Goal: Find specific page/section: Find specific page/section

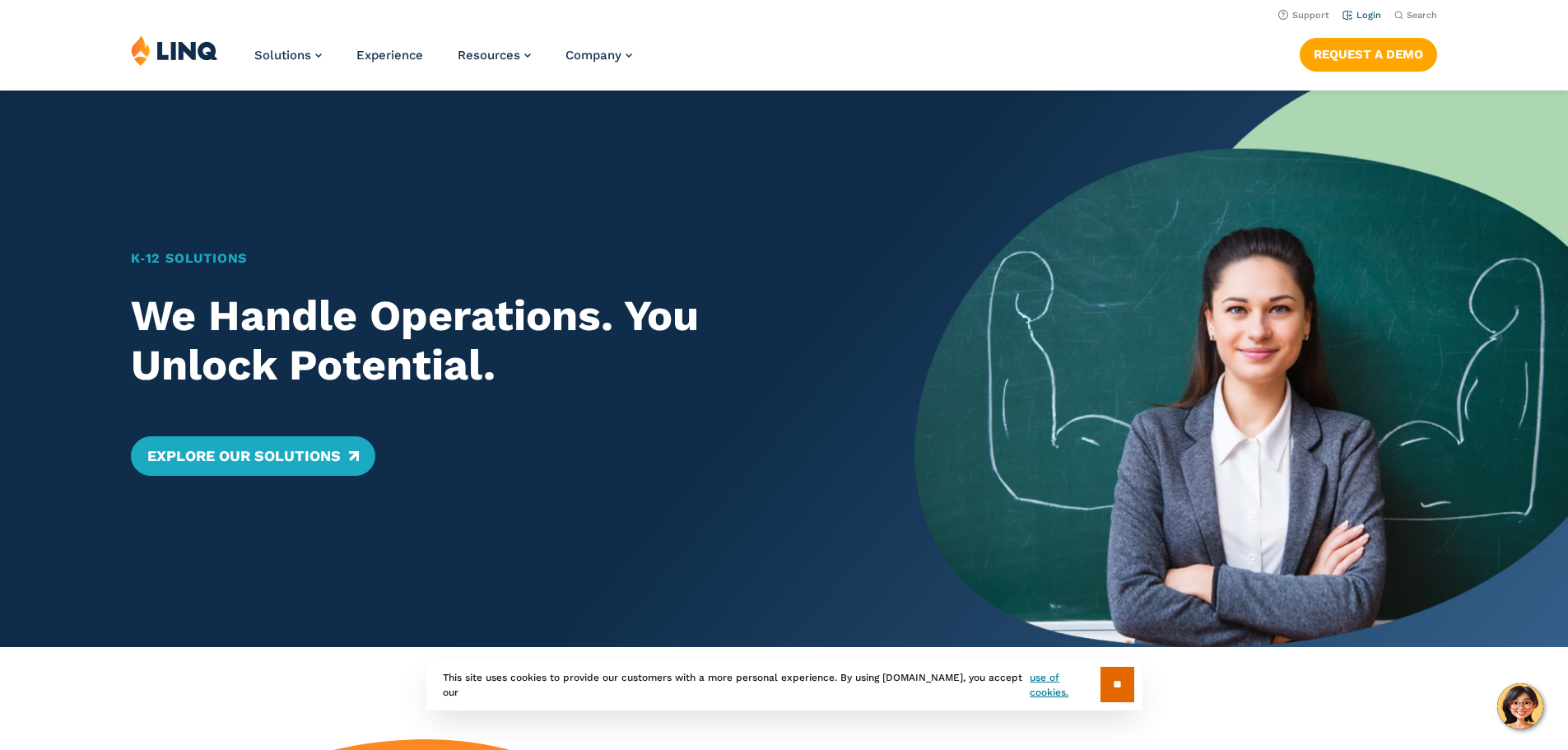
click at [1354, 11] on li "Login" at bounding box center [1362, 14] width 39 height 19
click at [1350, 21] on link "Login" at bounding box center [1362, 15] width 39 height 11
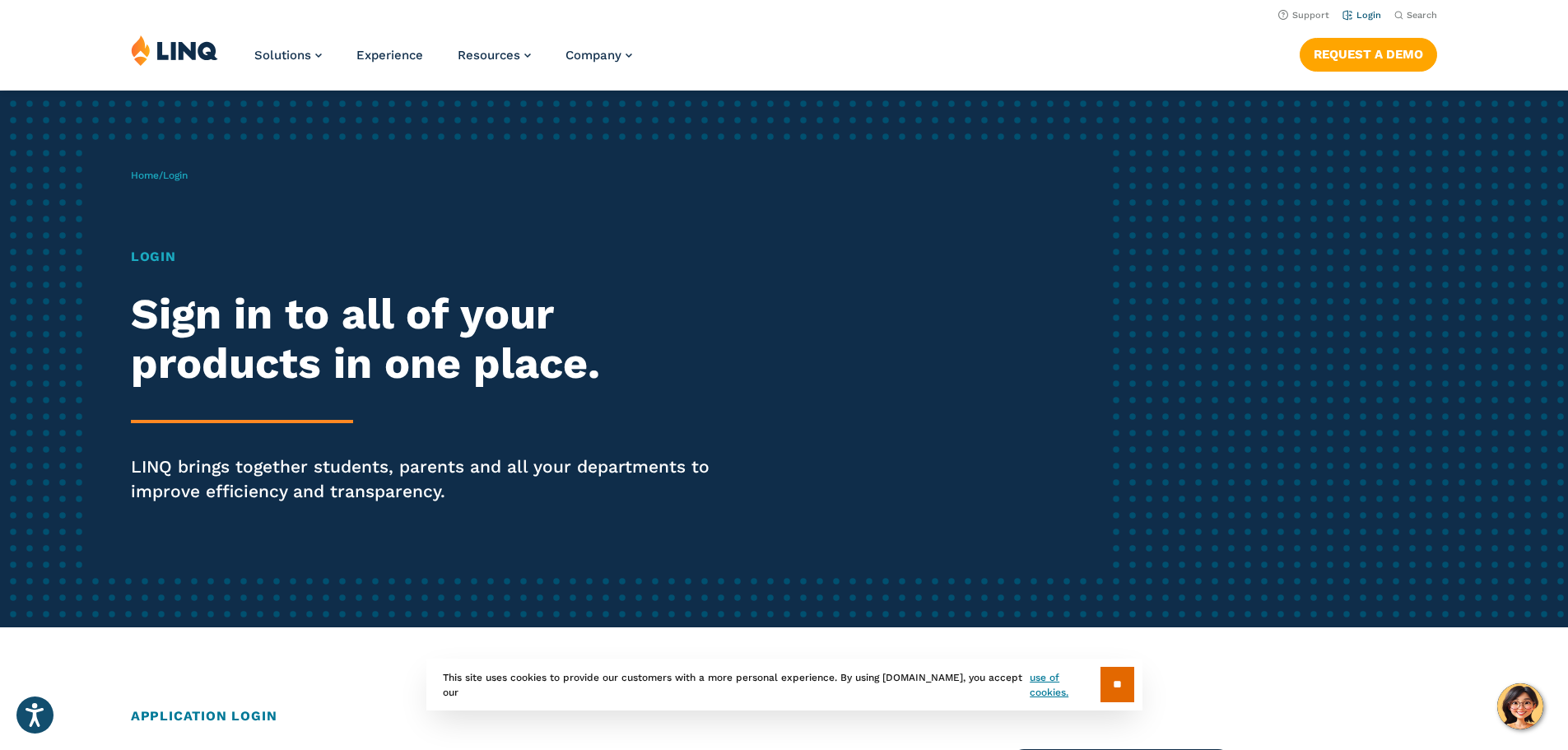
click at [1342, 20] on link "Login" at bounding box center [1362, 15] width 39 height 11
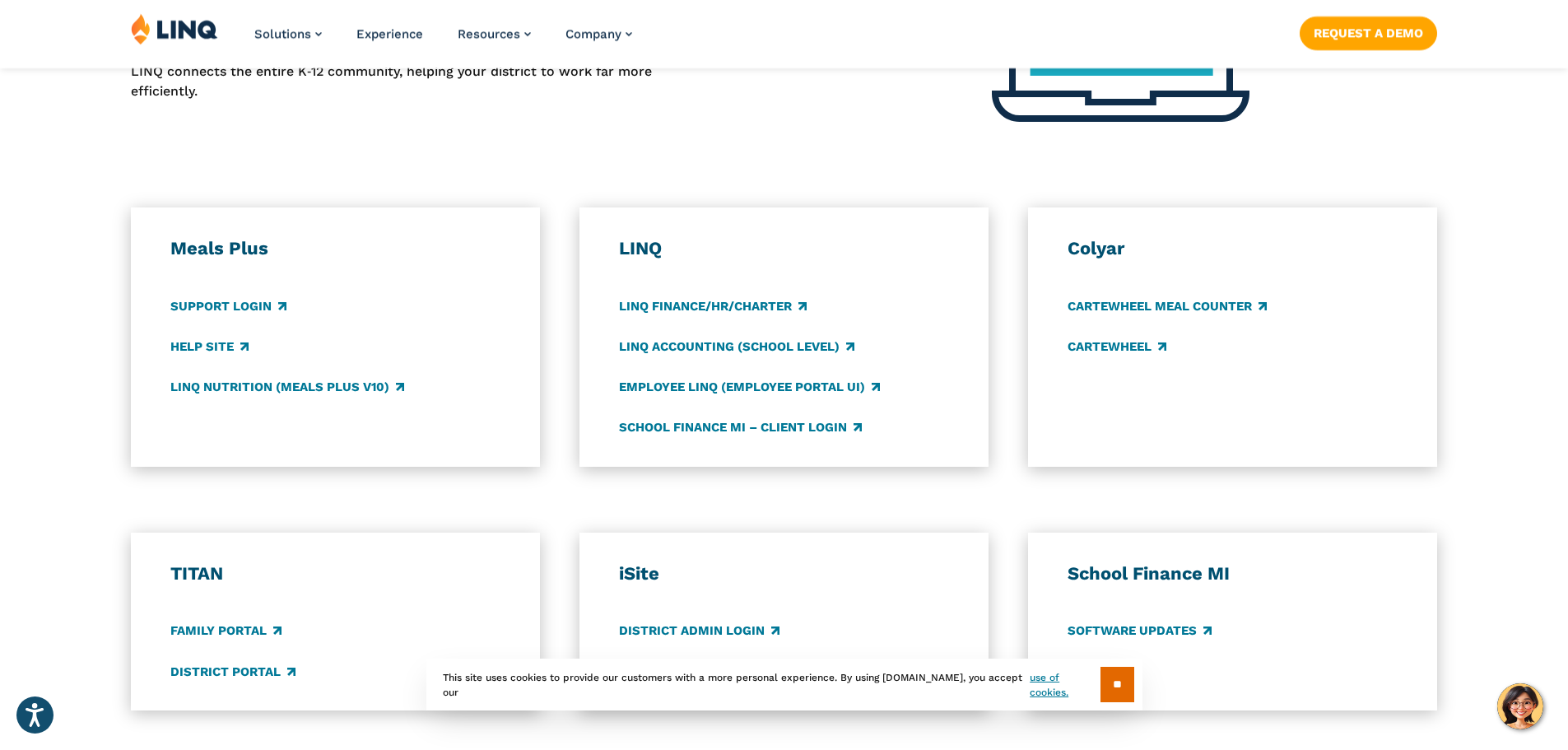
scroll to position [823, 0]
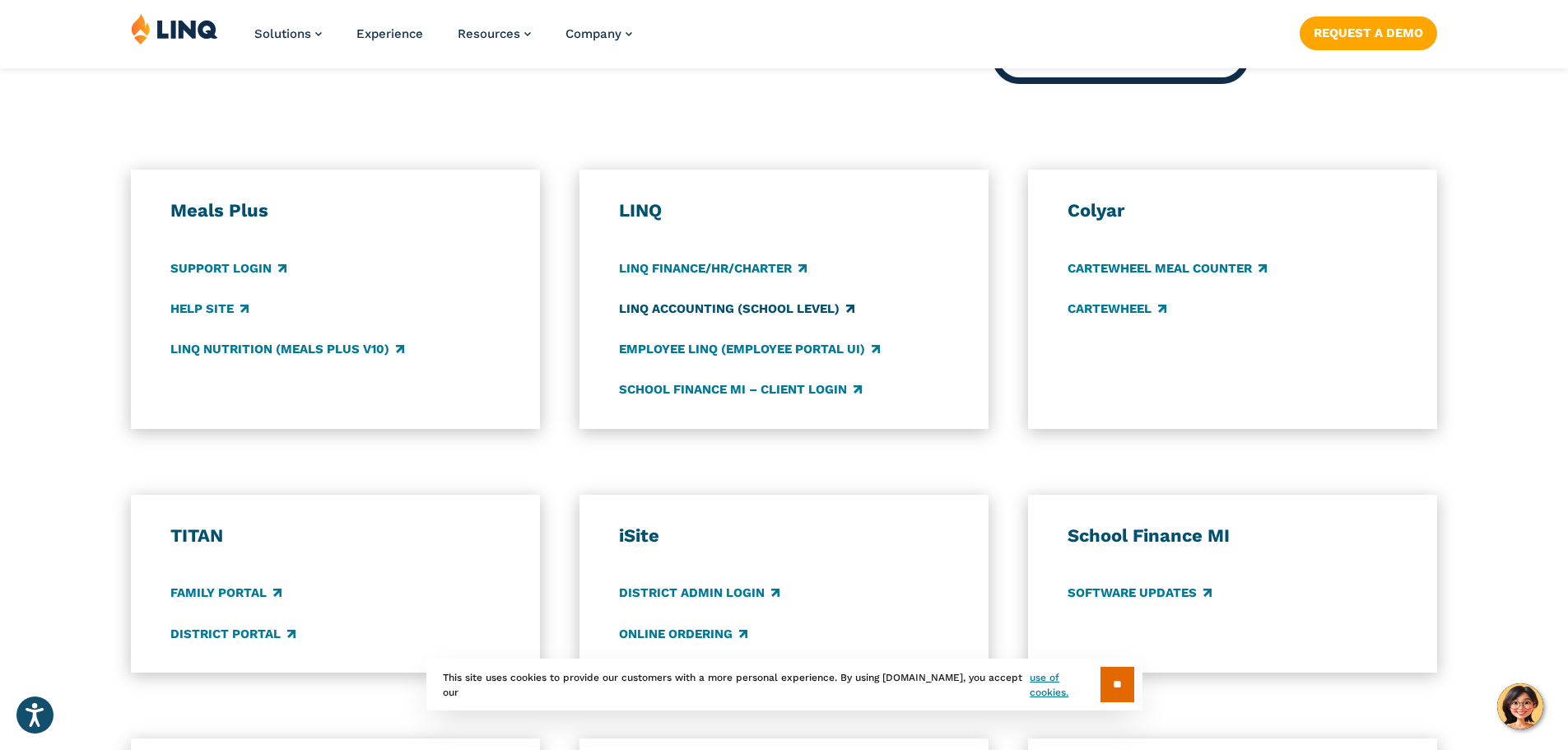
click at [747, 318] on link "LINQ Accounting (school level)" at bounding box center [736, 309] width 236 height 19
